Goal: Purchase product/service

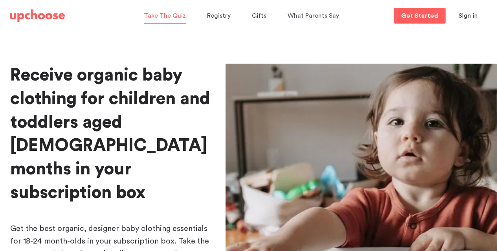
click at [179, 11] on p "Take The Quiz" at bounding box center [165, 15] width 42 height 13
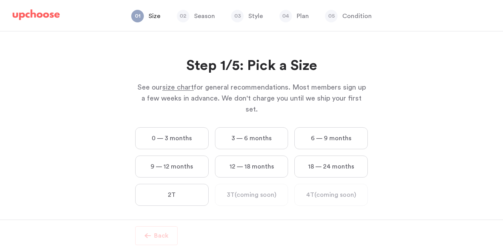
click at [321, 159] on label "18 — 24 months" at bounding box center [330, 167] width 73 height 22
click at [0, 0] on months "18 — 24 months" at bounding box center [0, 0] width 0 height 0
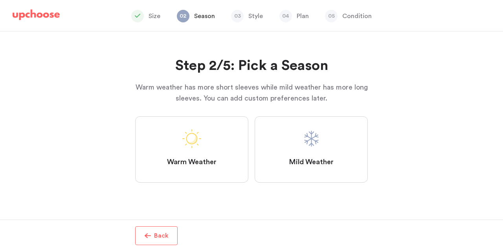
click at [214, 148] on label "Warm Weather" at bounding box center [191, 149] width 113 height 66
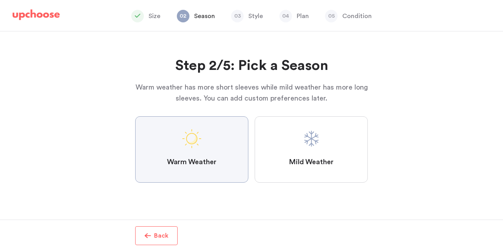
click at [0, 0] on Weather "Warm Weather" at bounding box center [0, 0] width 0 height 0
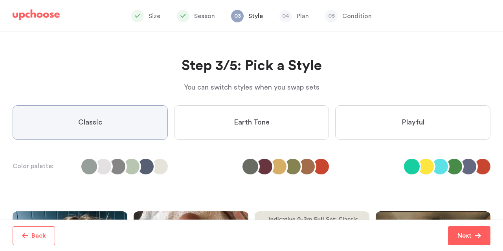
click at [249, 120] on span "Earth Tone" at bounding box center [252, 122] width 36 height 9
click at [0, 0] on Tone "Earth Tone" at bounding box center [0, 0] width 0 height 0
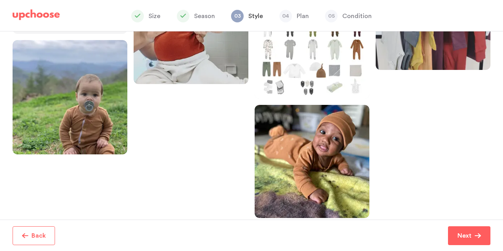
scroll to position [267, 0]
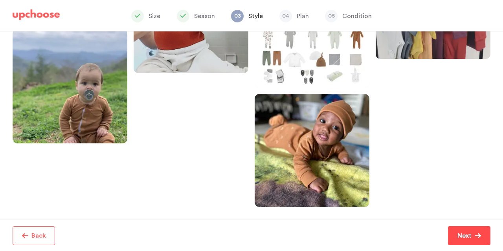
click at [472, 238] on span "Next" at bounding box center [465, 235] width 17 height 9
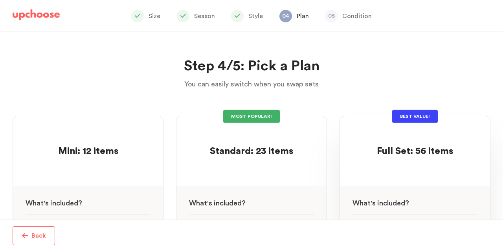
click at [395, 129] on div "Full Set: 56 items Full Set: 56 items" at bounding box center [414, 143] width 125 height 29
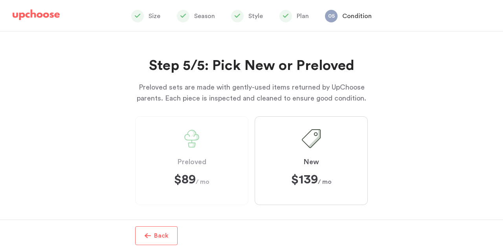
scroll to position [9, 0]
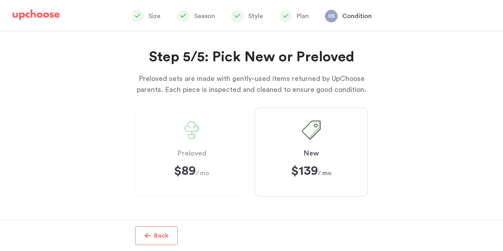
click at [221, 165] on label "Preloved $89 $89 / mo" at bounding box center [191, 152] width 113 height 89
click at [172, 151] on label "Preloved $89 $89 / mo" at bounding box center [191, 152] width 113 height 89
click at [373, 168] on div "Step 5/5: Pick New or Preloved Preloved sets are made with gently-used items re…" at bounding box center [251, 125] width 503 height 188
click at [260, 146] on label "New $139 $139 / mo" at bounding box center [310, 152] width 113 height 89
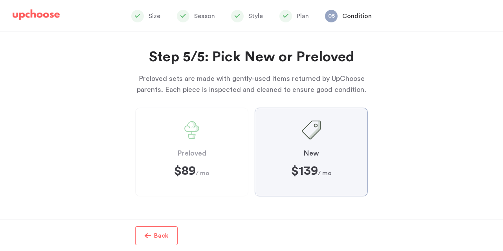
click at [0, 0] on input "New $139 $139 / mo" at bounding box center [0, 0] width 0 height 0
click at [269, 142] on label "New $139 $139 / mo" at bounding box center [310, 152] width 113 height 89
click at [0, 0] on input "New $139 $139 / mo" at bounding box center [0, 0] width 0 height 0
